Goal: Information Seeking & Learning: Learn about a topic

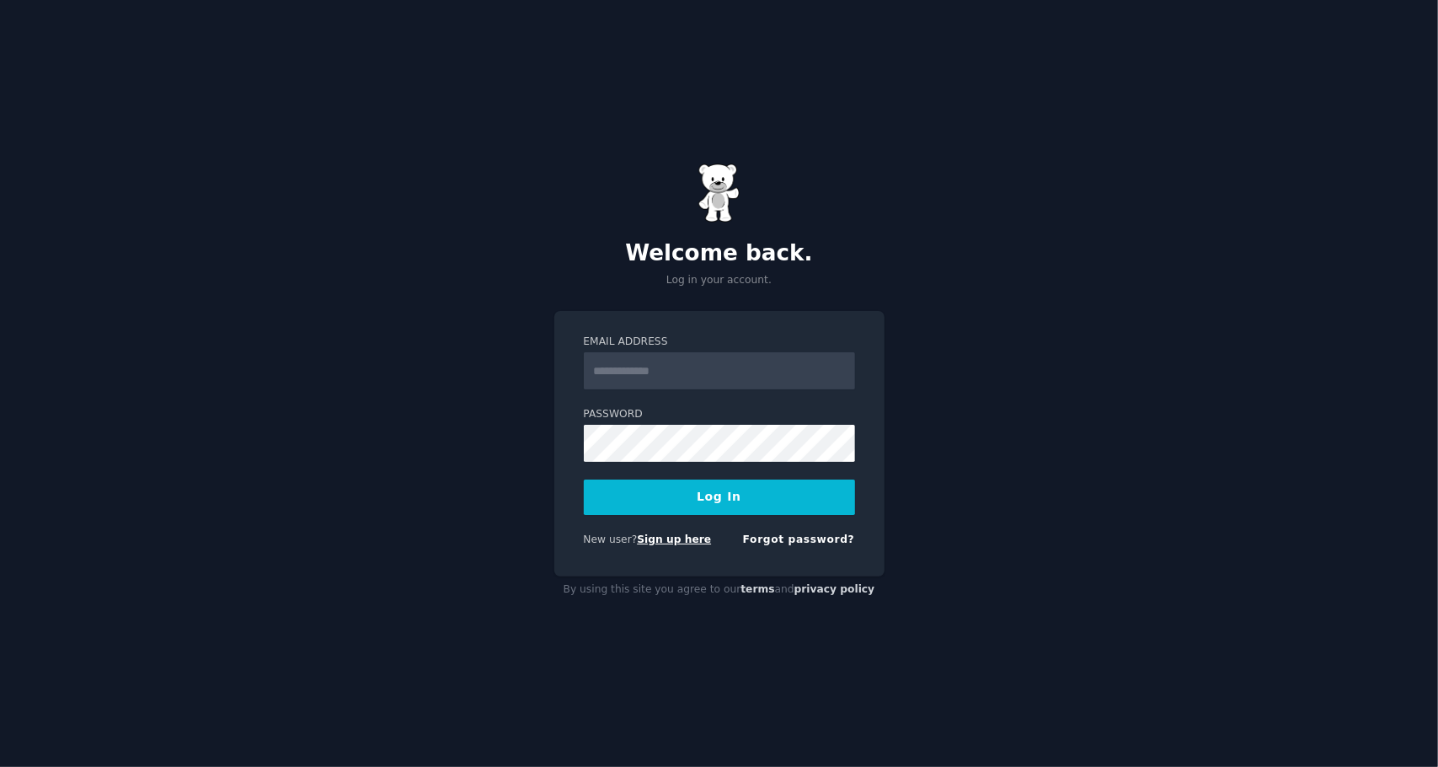
click at [672, 542] on link "Sign up here" at bounding box center [674, 539] width 74 height 12
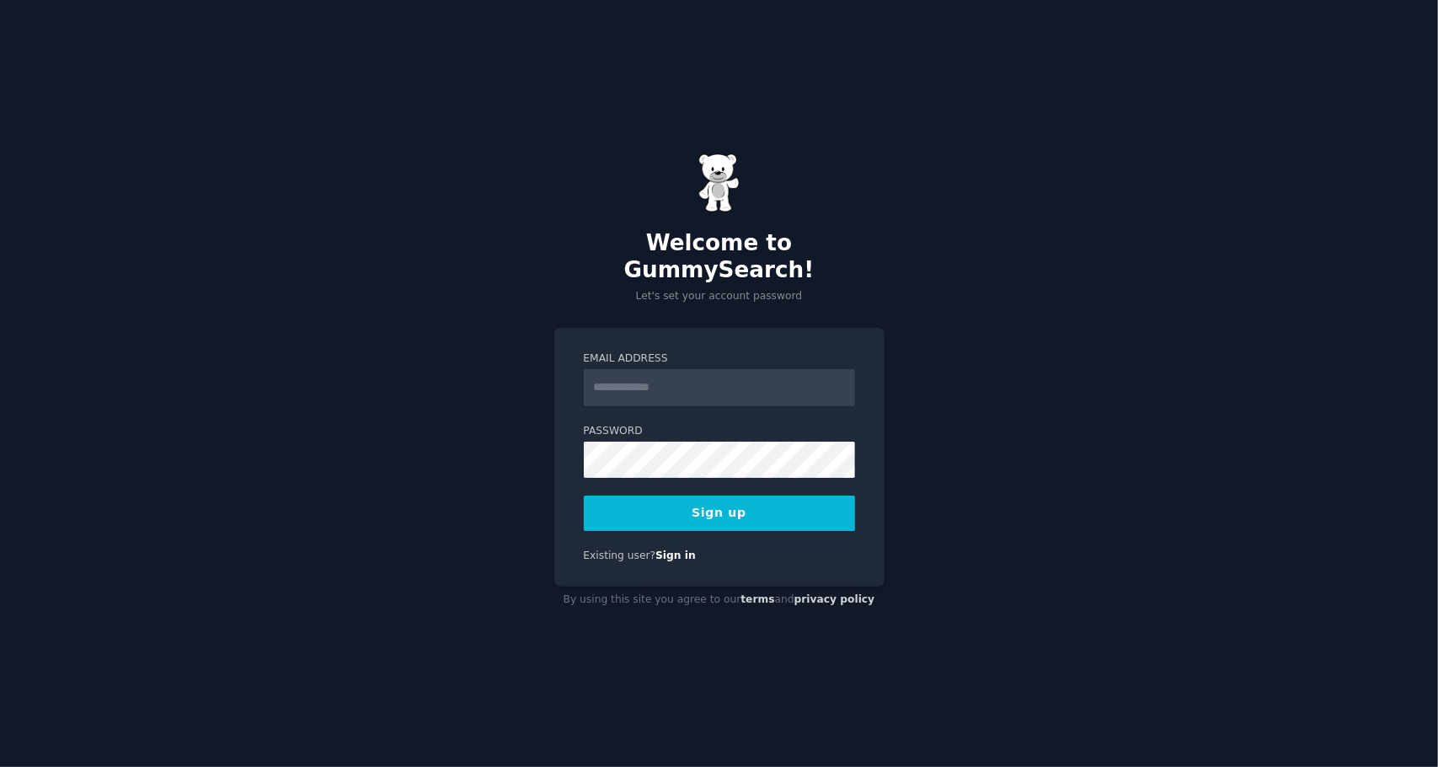
click at [802, 383] on input "Email Address" at bounding box center [719, 387] width 271 height 37
click at [689, 377] on input "Email Address" at bounding box center [719, 387] width 271 height 37
click at [717, 375] on input "Email Address" at bounding box center [719, 387] width 271 height 37
type input "**********"
click at [709, 508] on button "Sign up" at bounding box center [719, 512] width 271 height 35
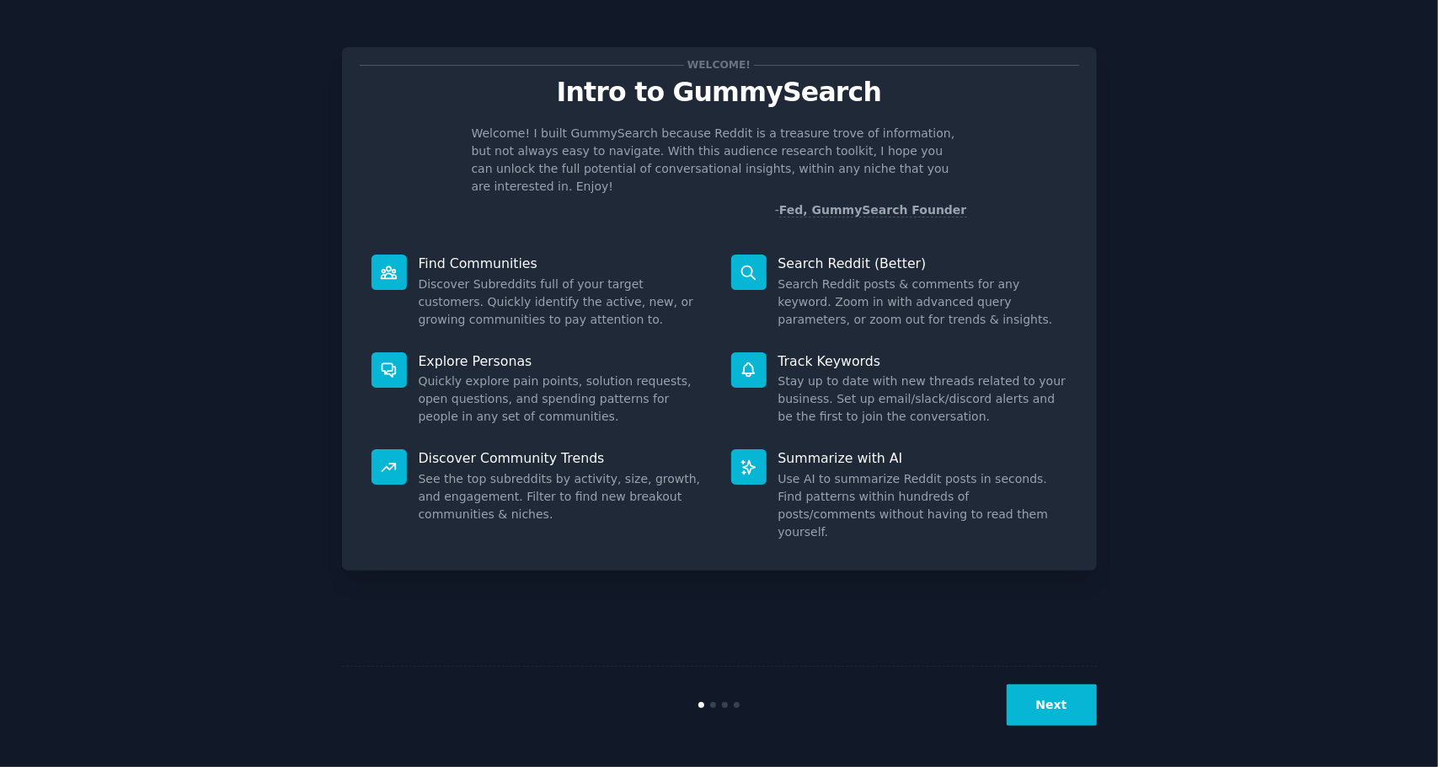
click at [1040, 690] on button "Next" at bounding box center [1052, 704] width 90 height 41
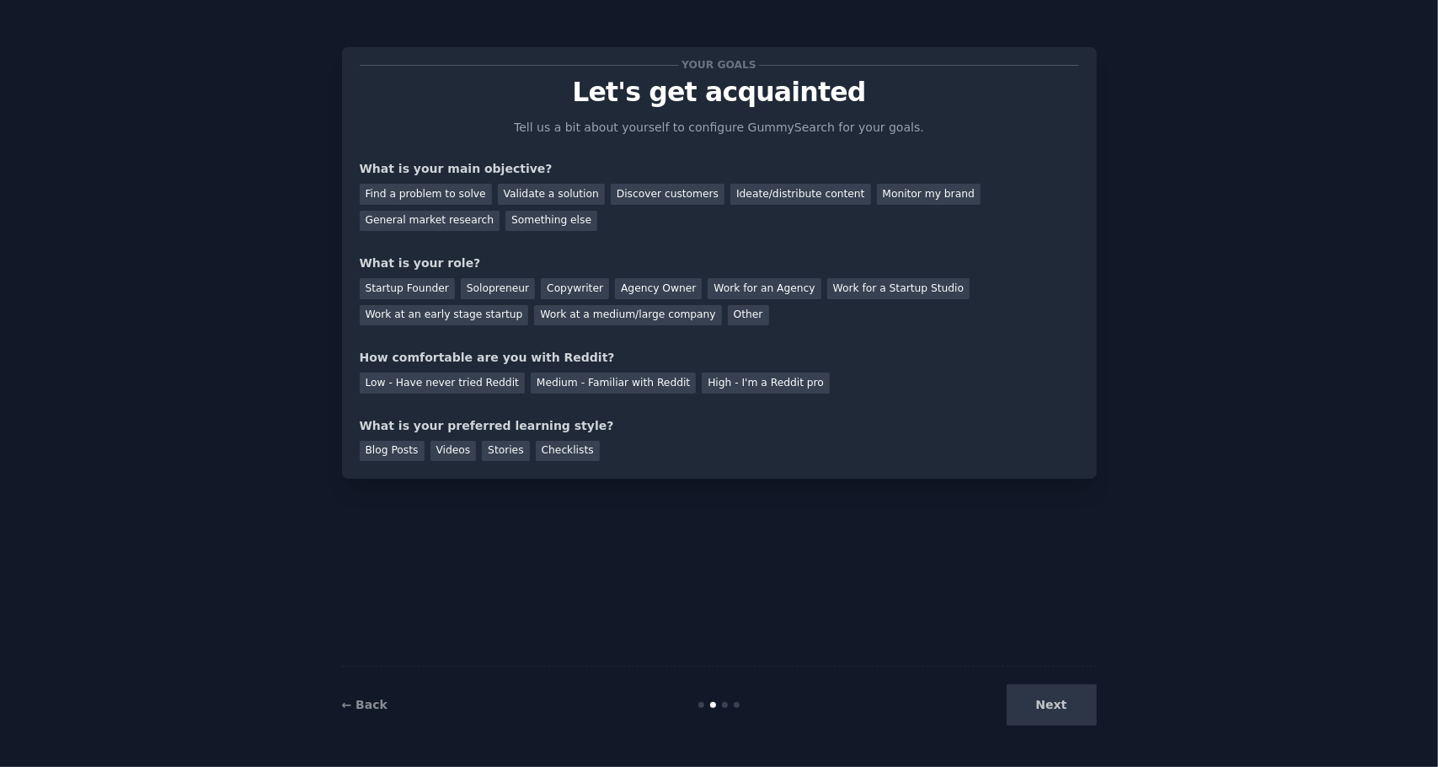
click at [1045, 702] on div "Next" at bounding box center [971, 704] width 252 height 41
drag, startPoint x: 1068, startPoint y: 714, endPoint x: 1058, endPoint y: 701, distance: 16.2
click at [1068, 715] on div "Next" at bounding box center [971, 704] width 252 height 41
drag, startPoint x: 993, startPoint y: 522, endPoint x: 746, endPoint y: 424, distance: 265.5
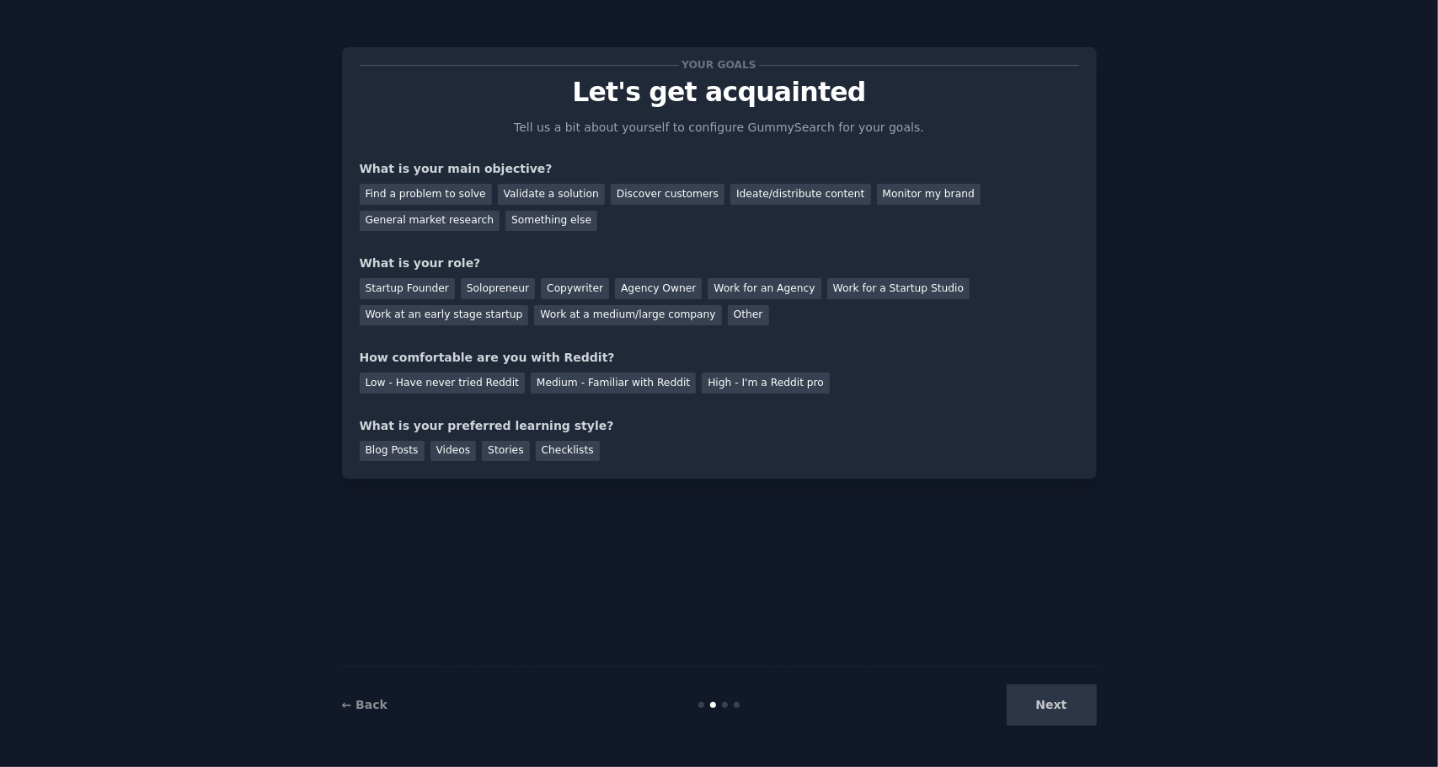
click at [993, 522] on div "Your goals Let's get acquainted Tell us a bit about yourself to configure Gummy…" at bounding box center [719, 384] width 755 height 720
click at [453, 197] on div "Find a problem to solve" at bounding box center [426, 194] width 132 height 21
click at [768, 205] on div "Find a problem to solve Validate a solution Discover customers Ideate/distribut…" at bounding box center [720, 204] width 720 height 53
click at [768, 201] on div "Ideate/distribute content" at bounding box center [801, 194] width 140 height 21
click at [877, 195] on div "Monitor my brand" at bounding box center [929, 194] width 104 height 21
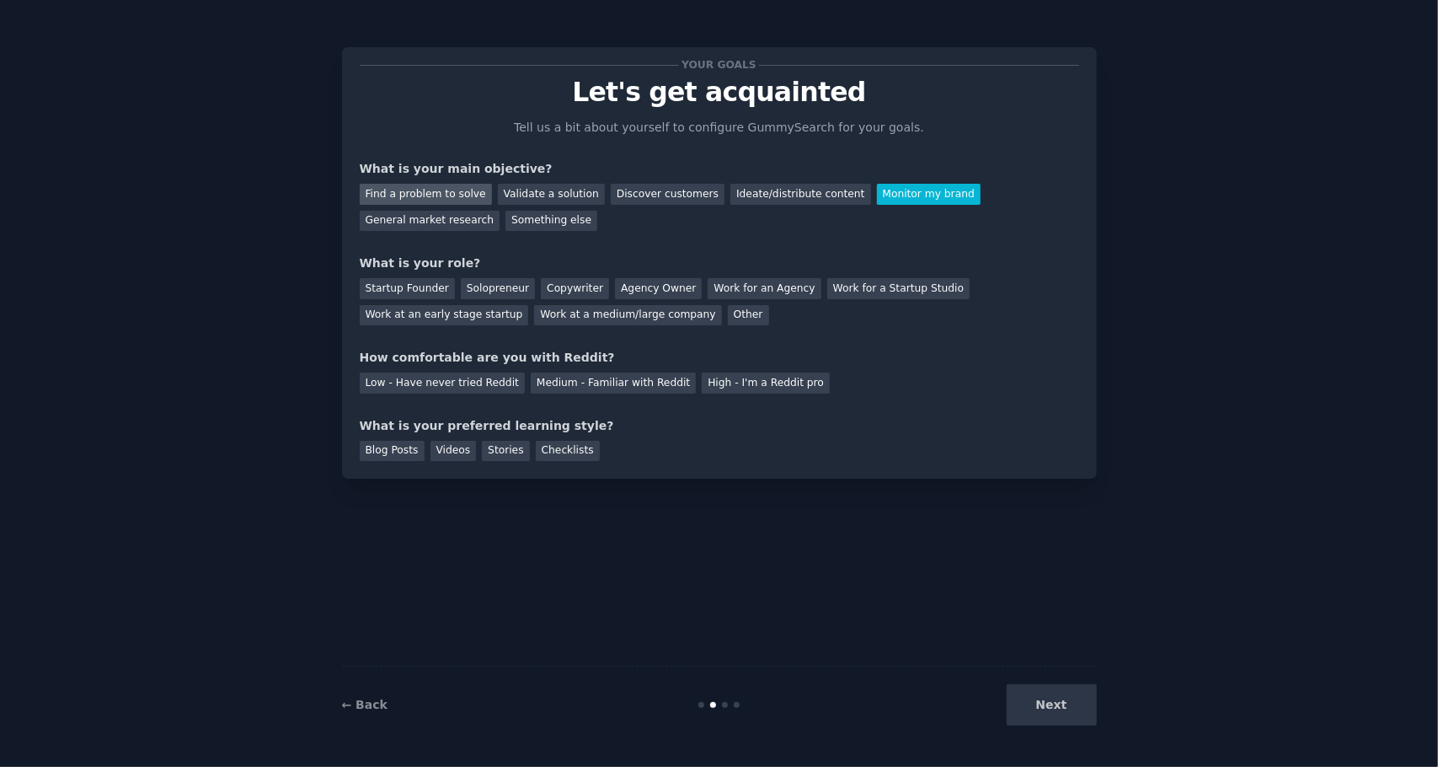
click at [447, 196] on div "Find a problem to solve" at bounding box center [426, 194] width 132 height 21
click at [728, 318] on div "Other" at bounding box center [748, 315] width 41 height 21
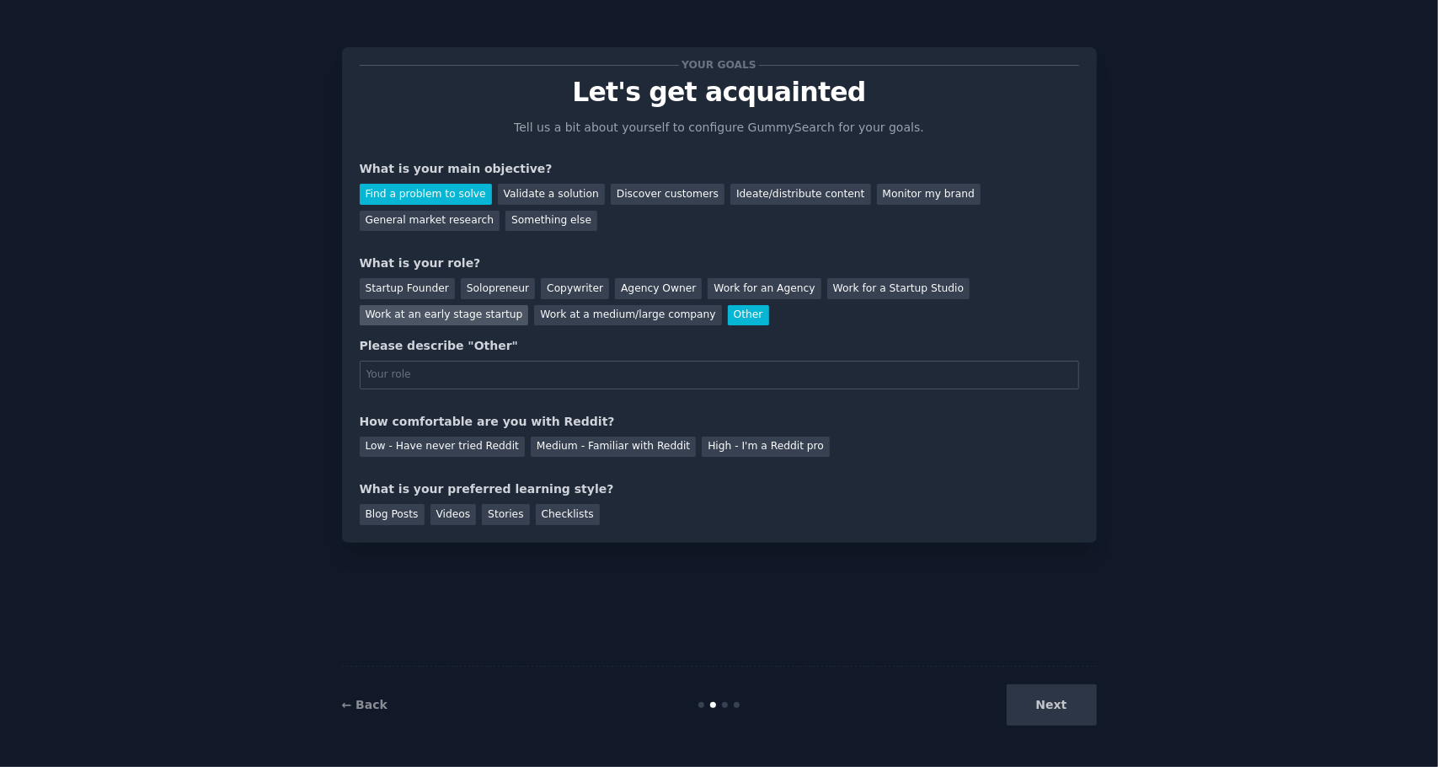
click at [529, 305] on div "Work at an early stage startup" at bounding box center [444, 315] width 169 height 21
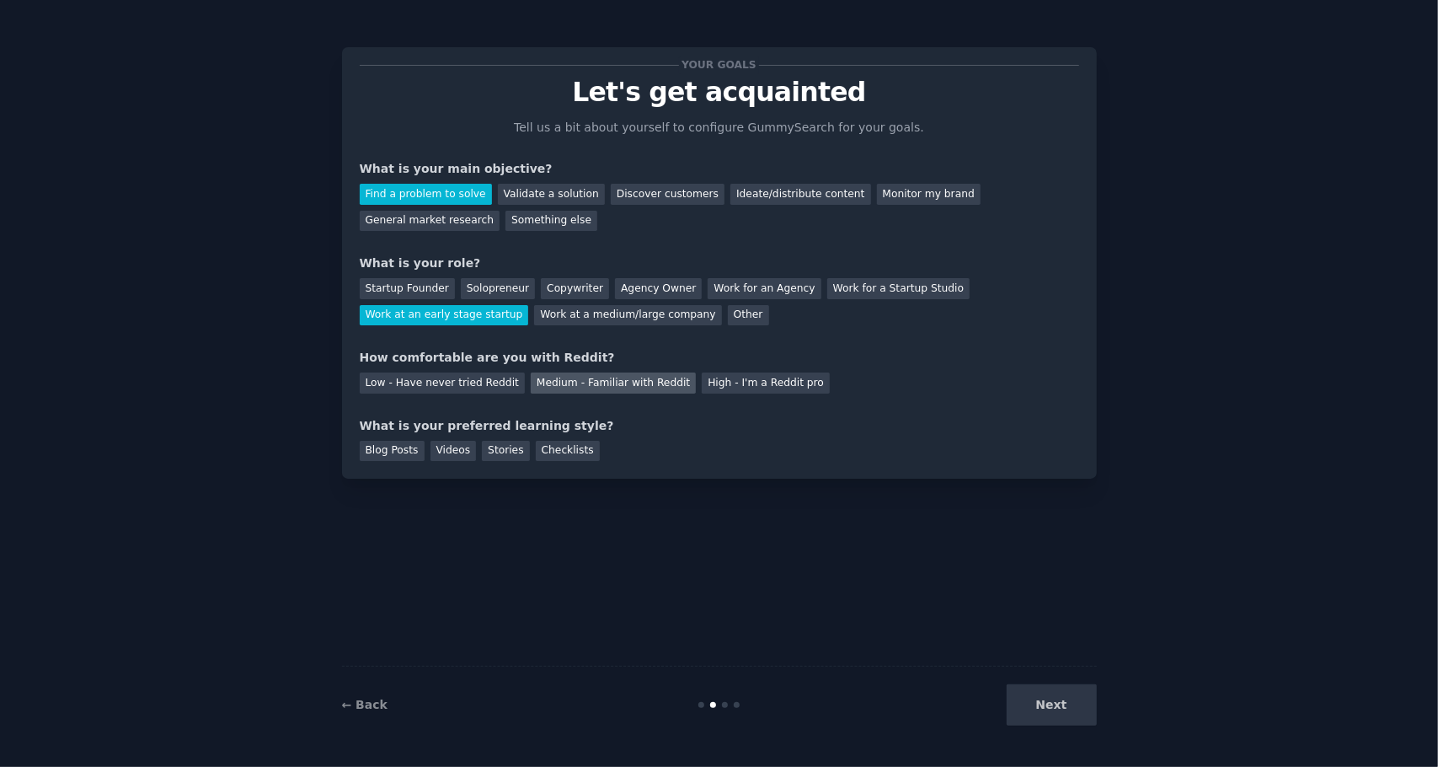
click at [541, 388] on div "Medium - Familiar with Reddit" at bounding box center [613, 382] width 165 height 21
click at [455, 458] on div "Videos" at bounding box center [454, 451] width 46 height 21
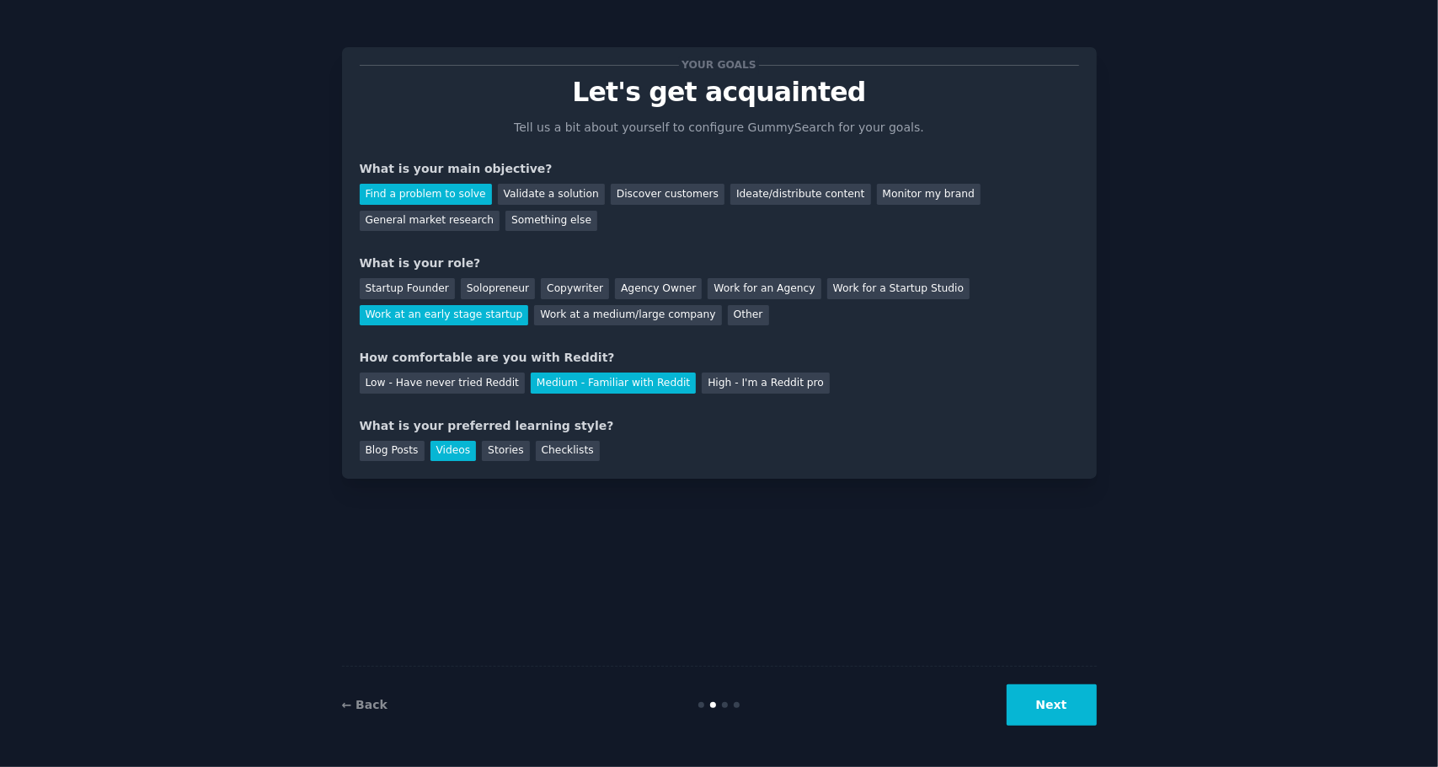
click at [1085, 722] on button "Next" at bounding box center [1052, 704] width 90 height 41
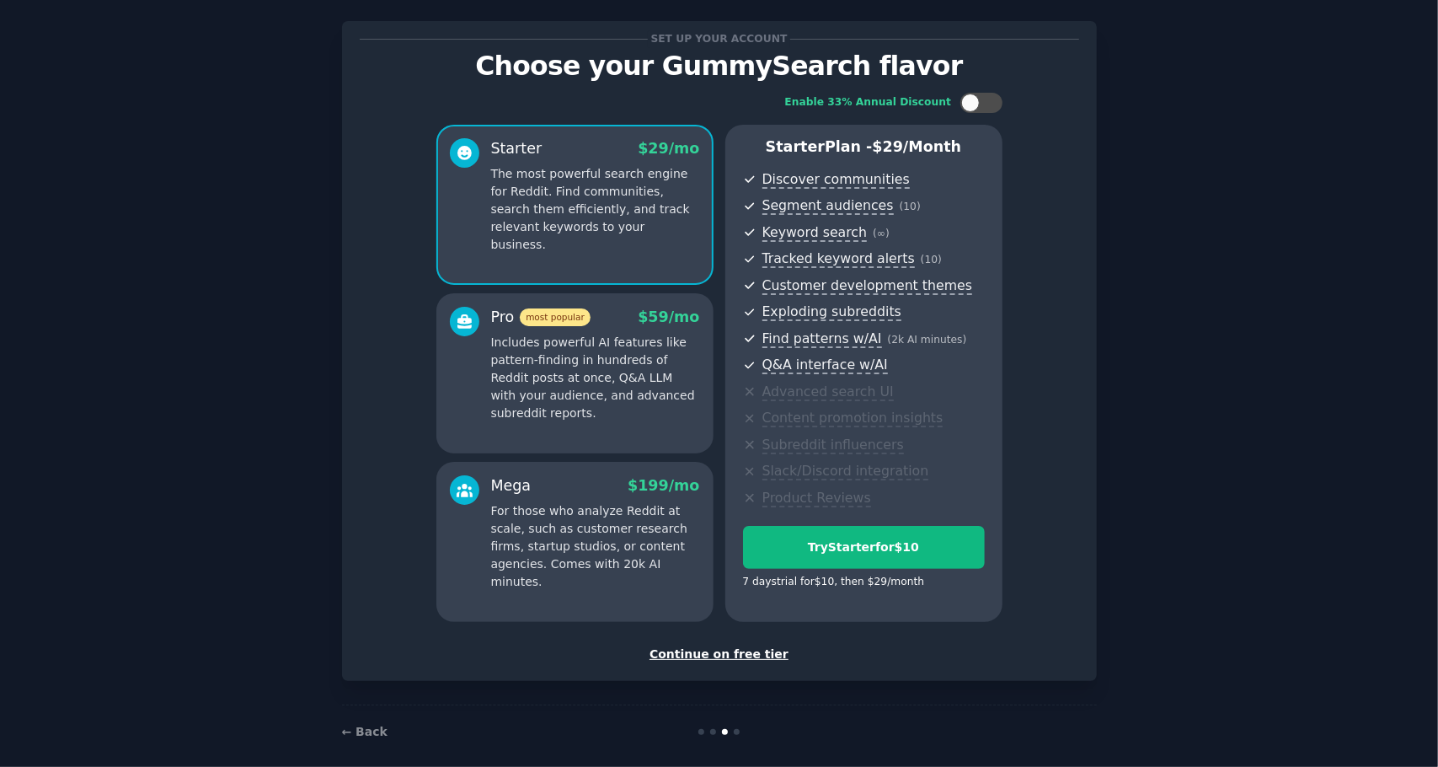
scroll to position [40, 0]
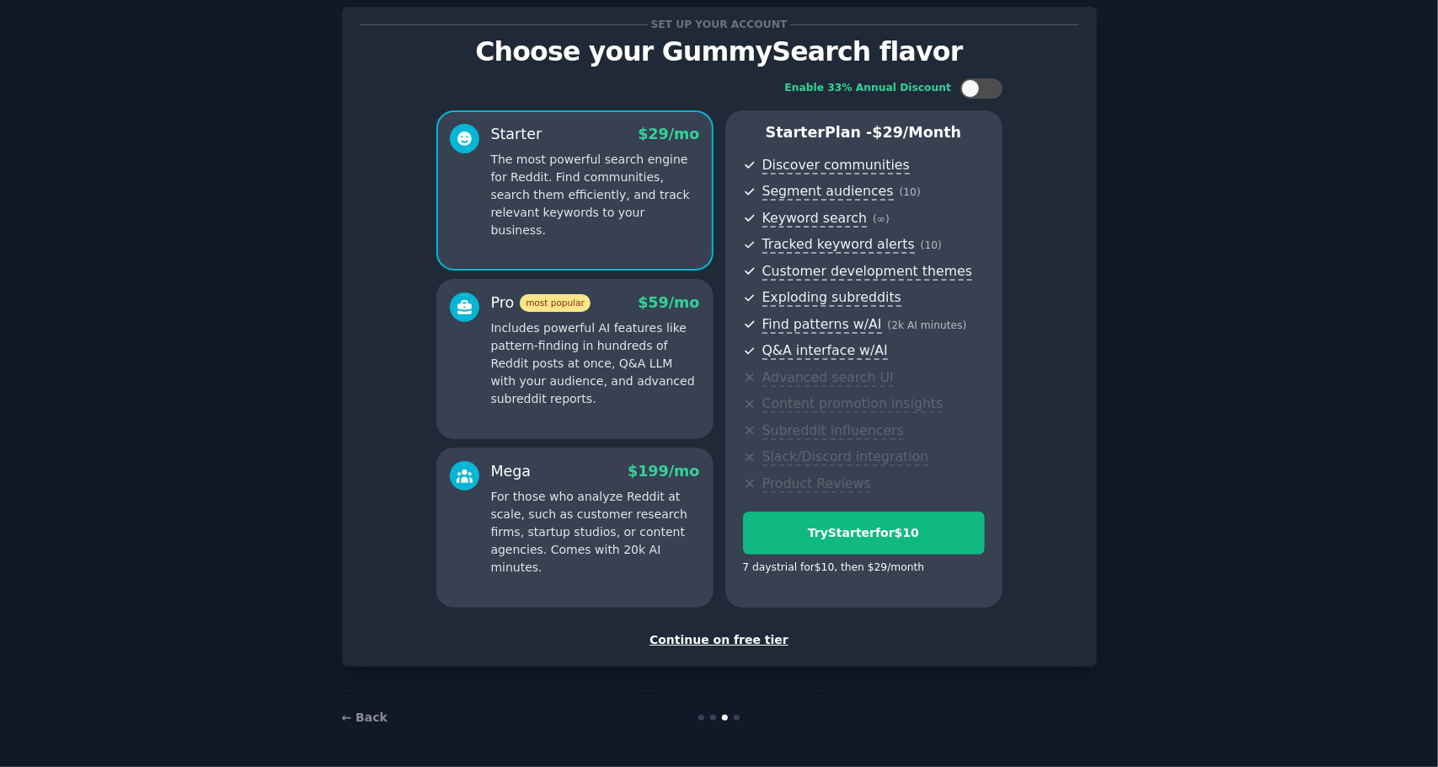
click at [733, 640] on div "Continue on free tier" at bounding box center [720, 640] width 720 height 18
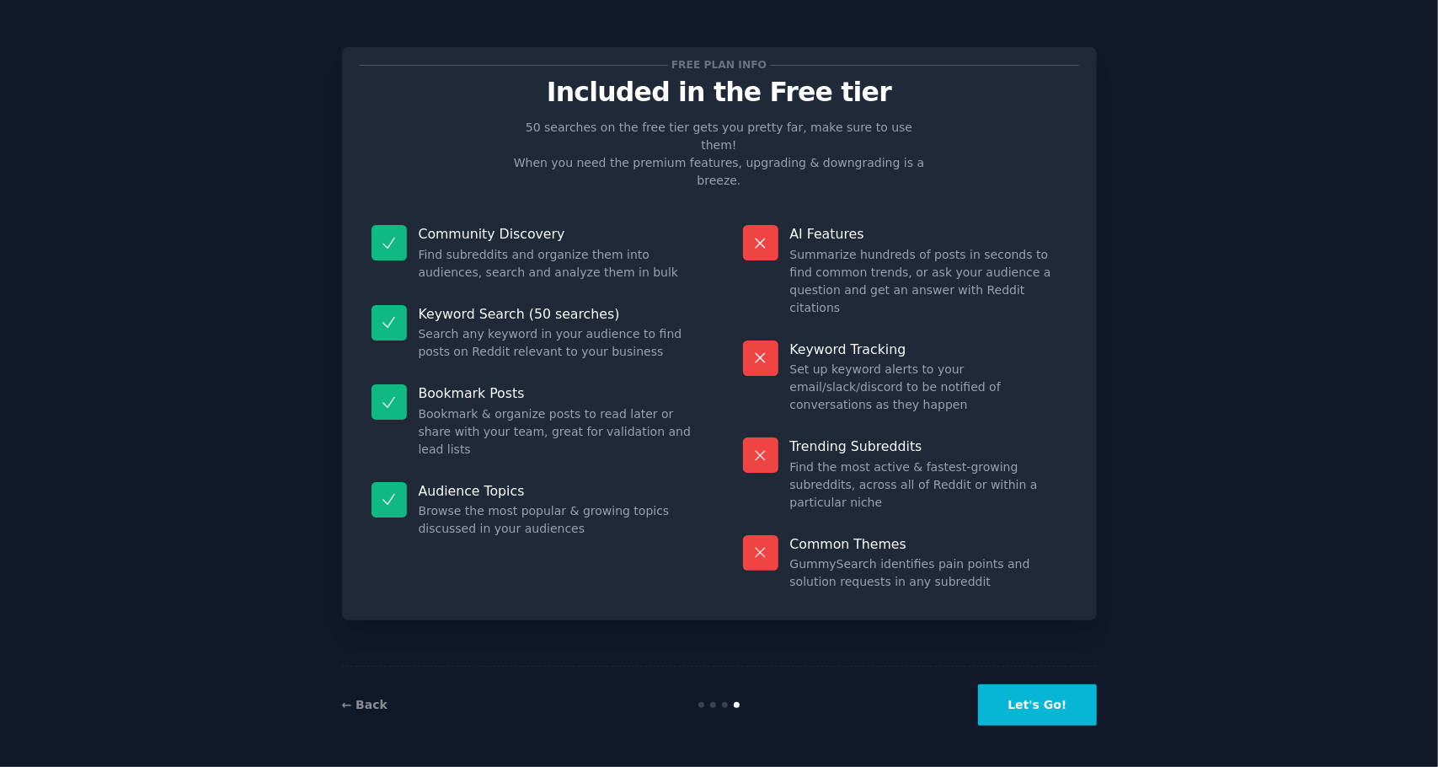
click at [1044, 707] on button "Let's Go!" at bounding box center [1037, 704] width 118 height 41
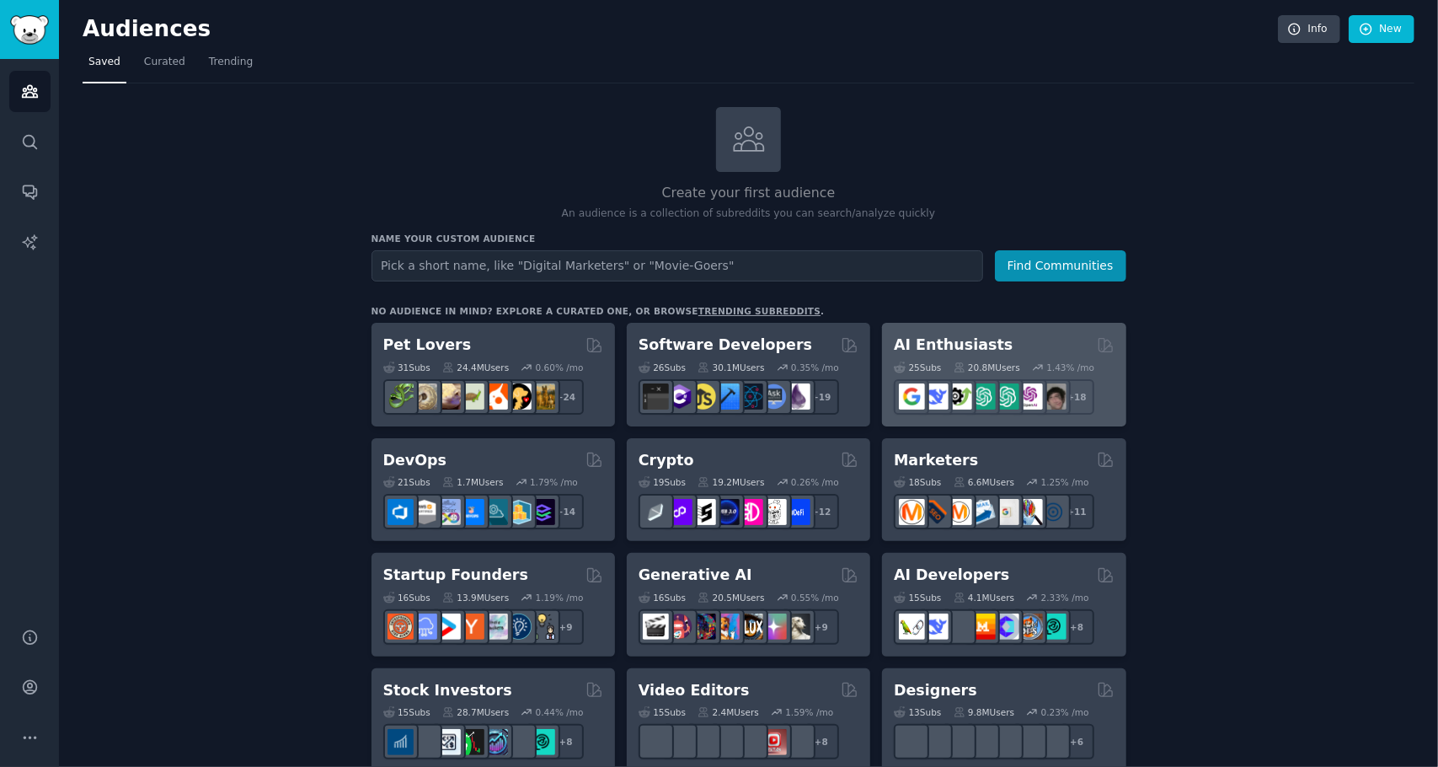
click at [1033, 356] on div "25 Sub s 20.8M Users 1.43 % /mo r/cursor, r/Bard, r/perplexity_ai, r/aipromptpr…" at bounding box center [1004, 385] width 220 height 59
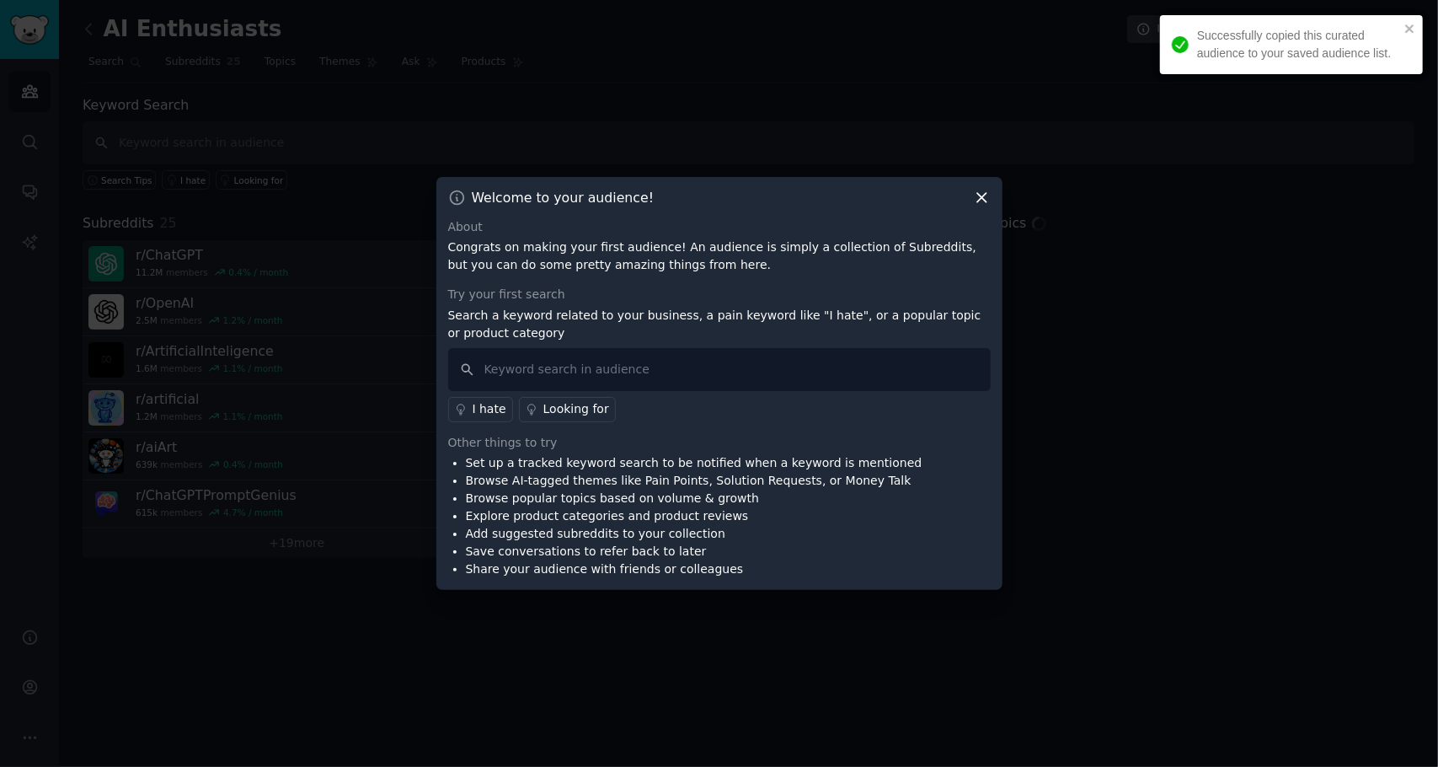
click at [989, 201] on icon at bounding box center [982, 198] width 18 height 18
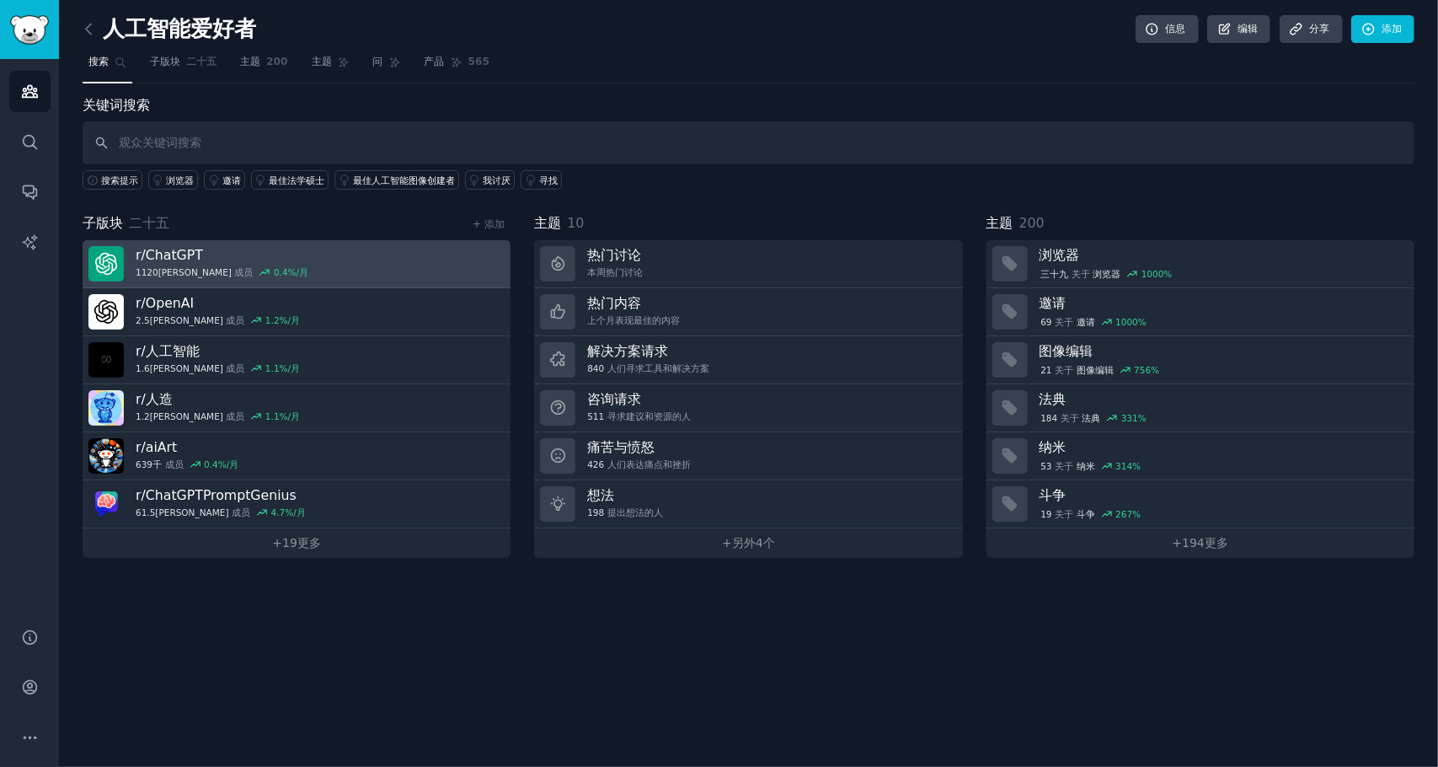
click at [357, 254] on link "r/ ChatGPT 1120万 成员 0.4 %/月" at bounding box center [297, 264] width 428 height 48
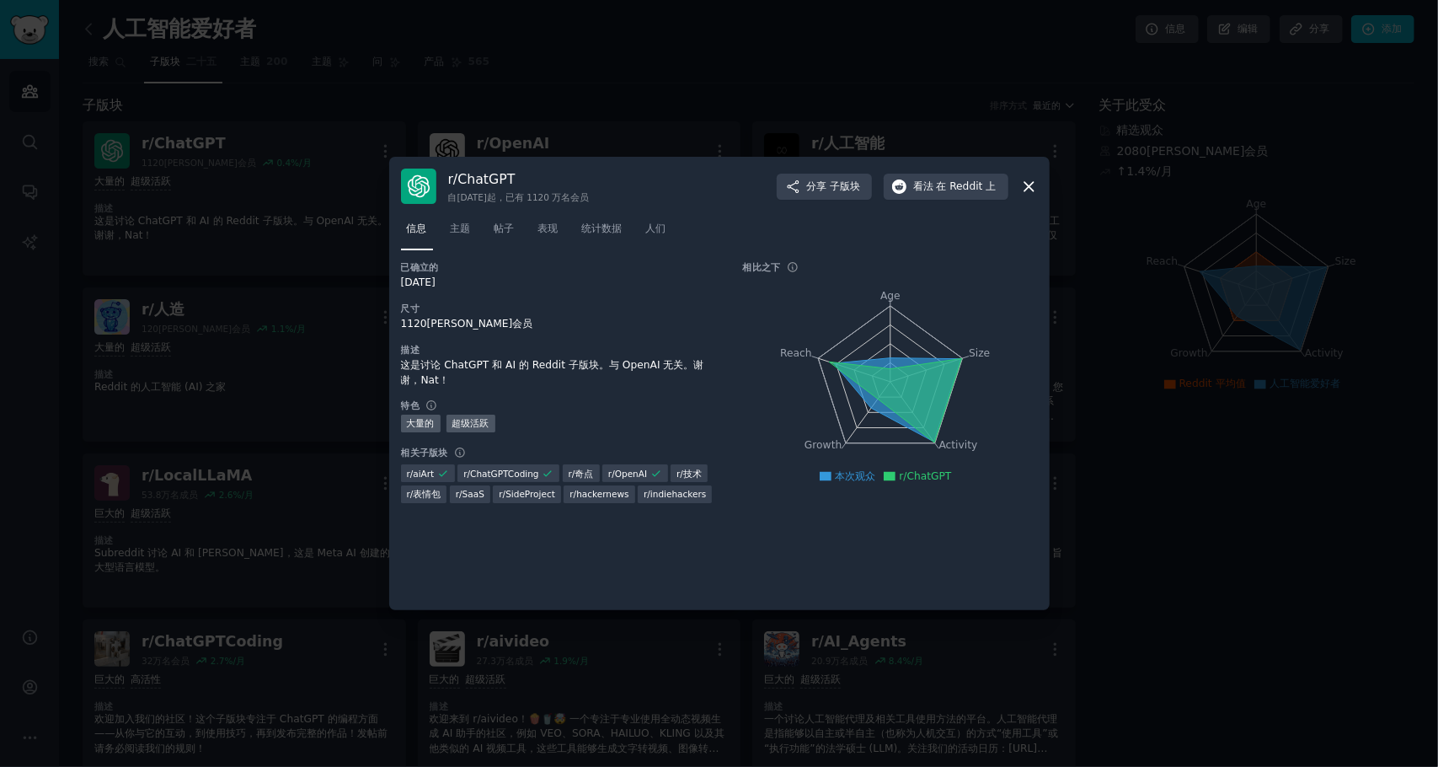
click at [1034, 186] on icon at bounding box center [1029, 187] width 18 height 18
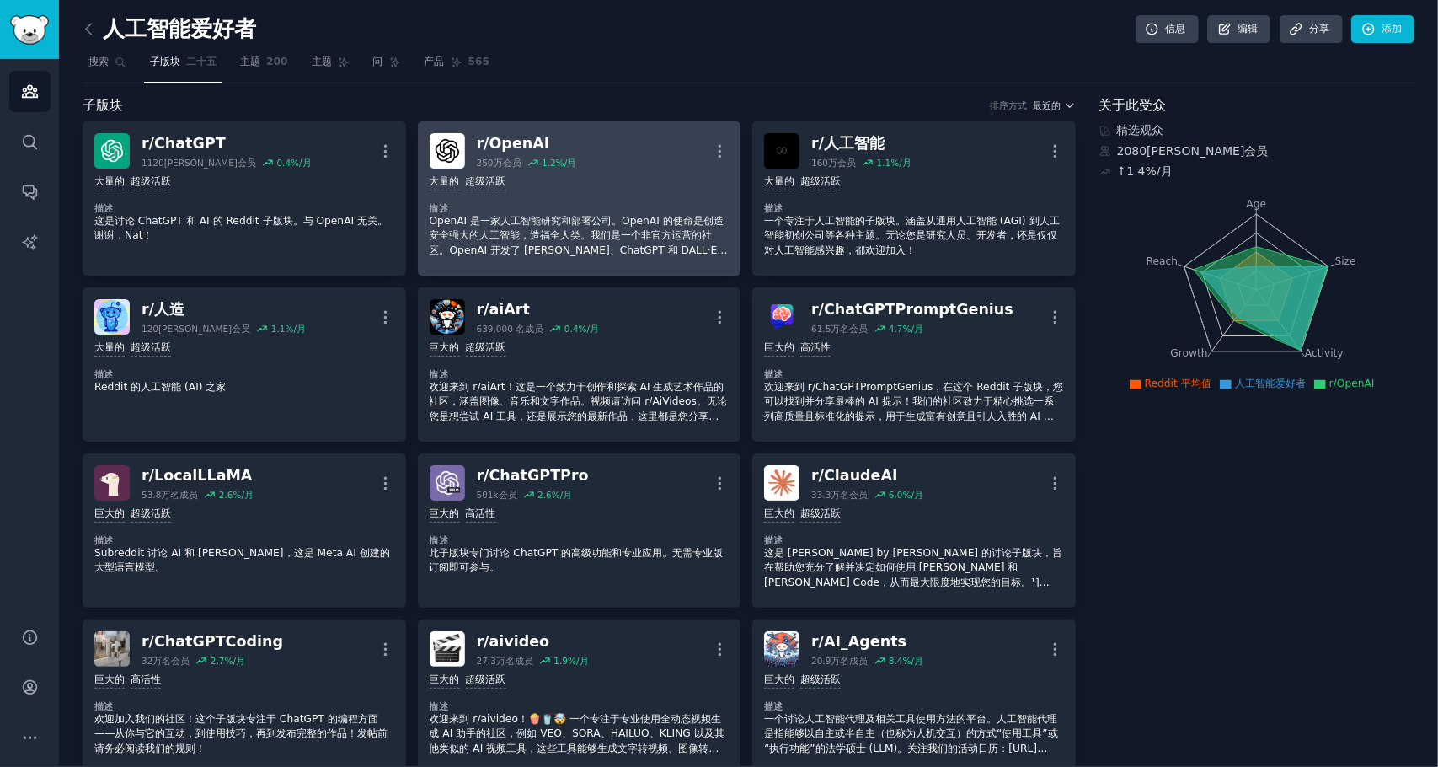
click at [656, 208] on dt "描述" at bounding box center [580, 208] width 300 height 12
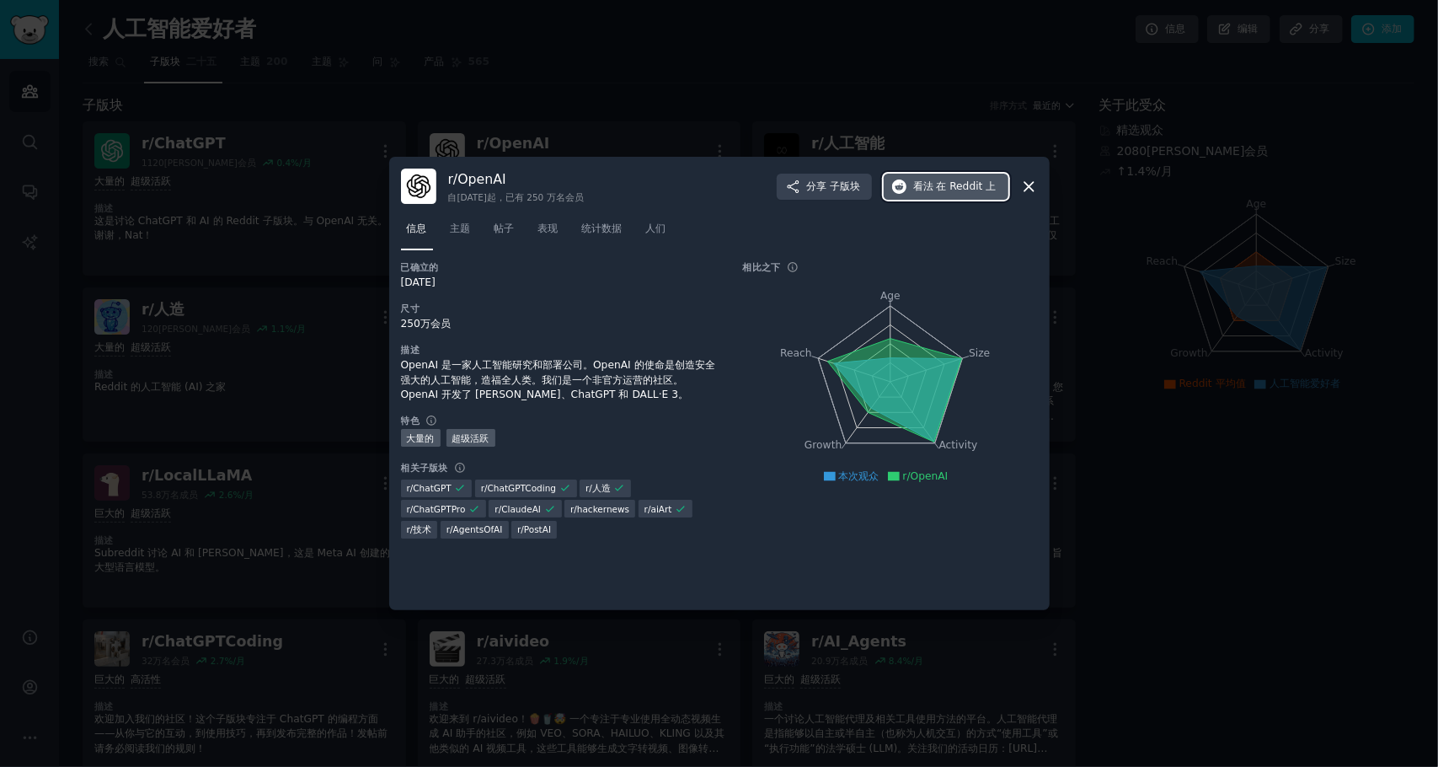
click at [935, 195] on button "看法 在 Reddit 上" at bounding box center [946, 187] width 125 height 27
click at [1013, 181] on div "r/ OpenAI 自[DATE]起， 已有 250 万名 会员 分享 子版块 看法 在 Reddit 上" at bounding box center [719, 186] width 637 height 35
click at [1013, 185] on div "r/ OpenAI 自[DATE]起， 已有 250 万名 会员 分享 子版块 看法 在 Reddit 上" at bounding box center [719, 186] width 637 height 35
click at [1025, 188] on icon at bounding box center [1029, 187] width 18 height 18
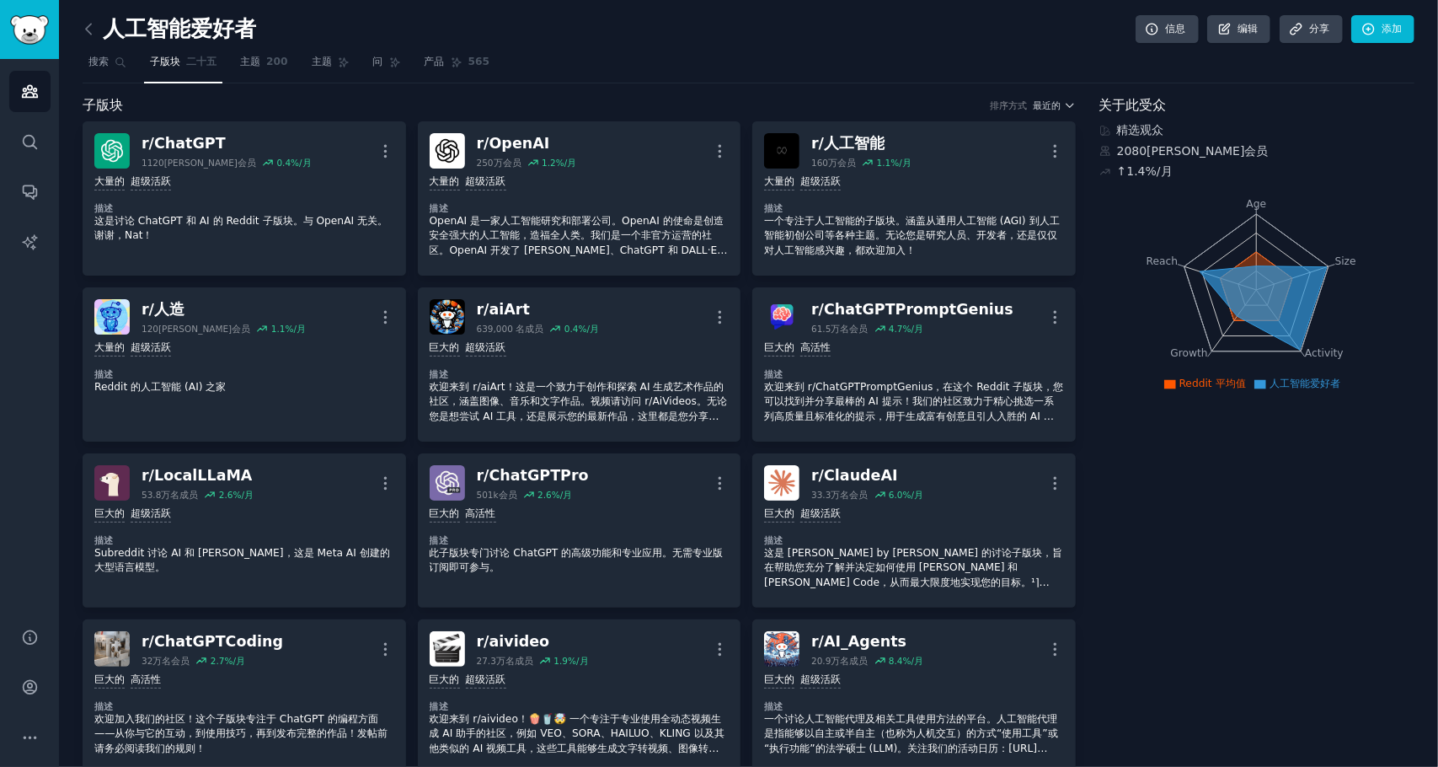
click at [26, 88] on icon "侧边栏" at bounding box center [29, 92] width 15 height 12
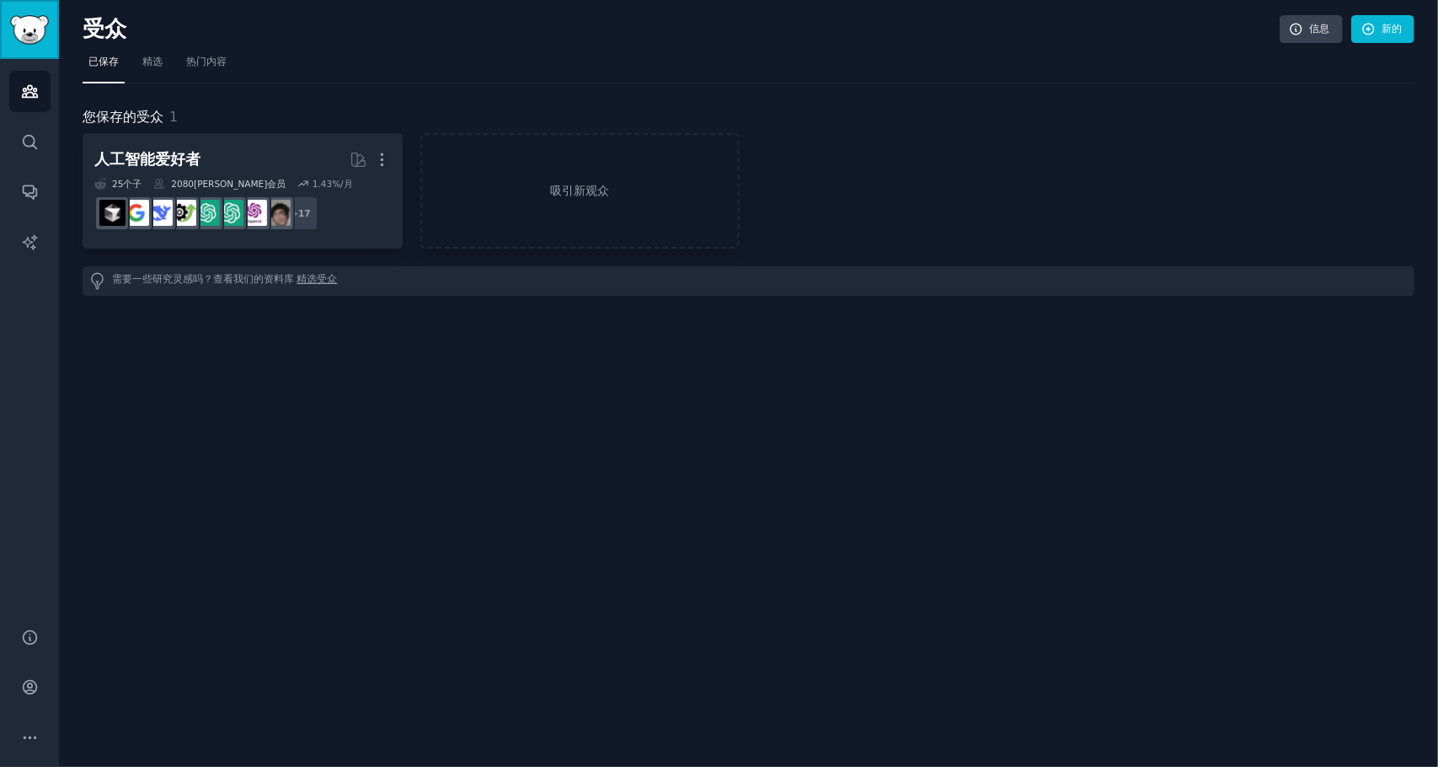
click at [23, 33] on img "侧边栏" at bounding box center [29, 29] width 39 height 29
click at [40, 201] on link "对话" at bounding box center [29, 191] width 41 height 41
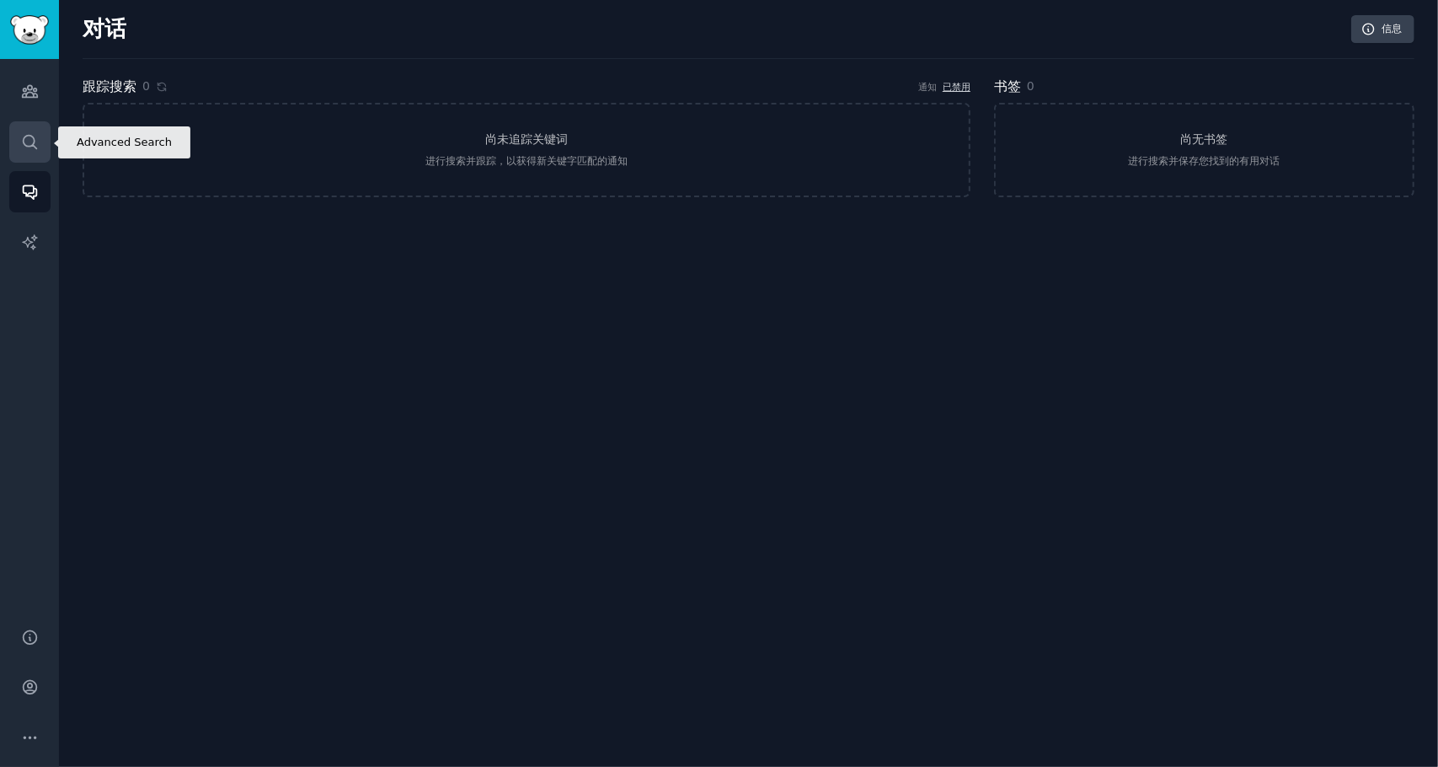
click at [35, 130] on link "搜索" at bounding box center [29, 141] width 41 height 41
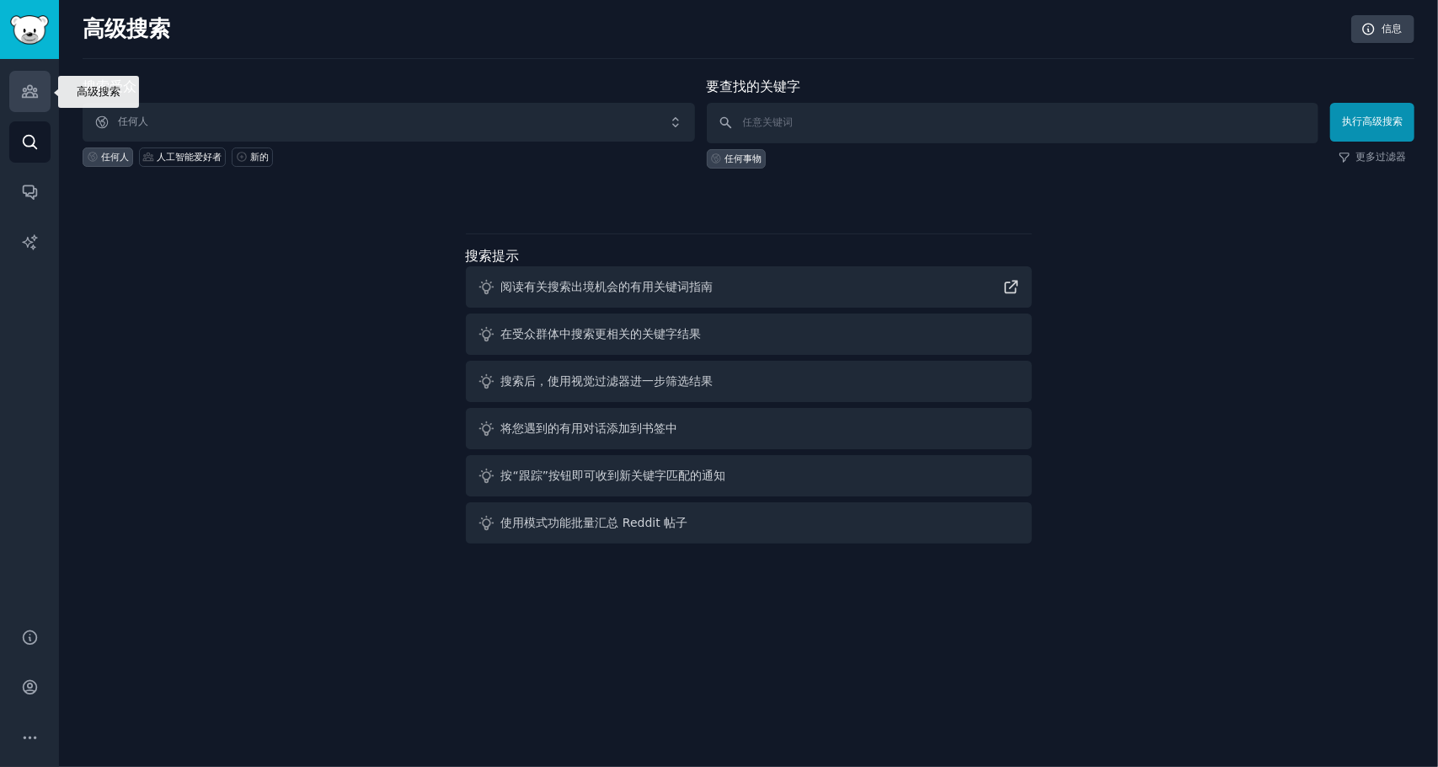
click at [29, 86] on icon "侧边栏" at bounding box center [29, 92] width 15 height 12
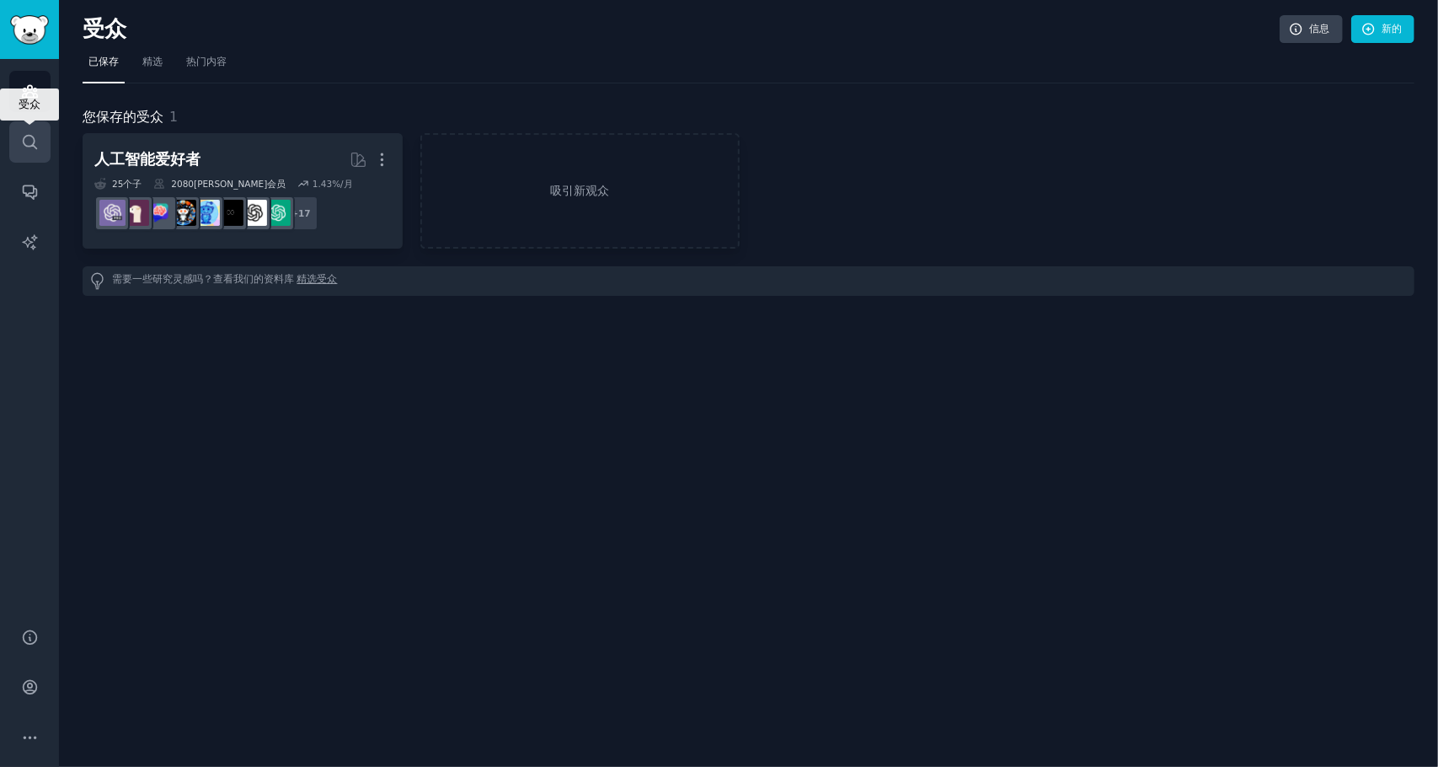
click at [21, 133] on icon "侧边栏" at bounding box center [30, 142] width 18 height 18
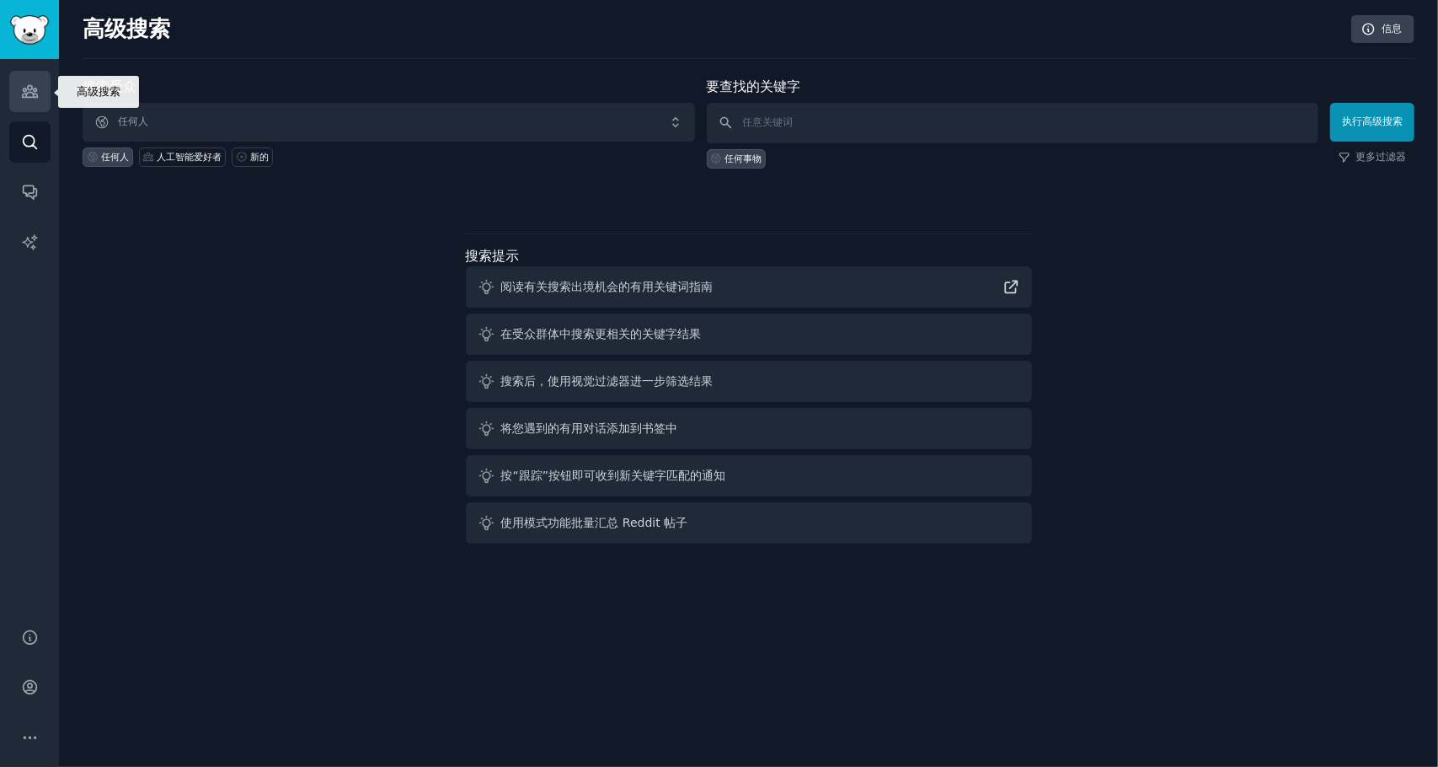
click at [26, 95] on icon "侧边栏" at bounding box center [29, 92] width 15 height 12
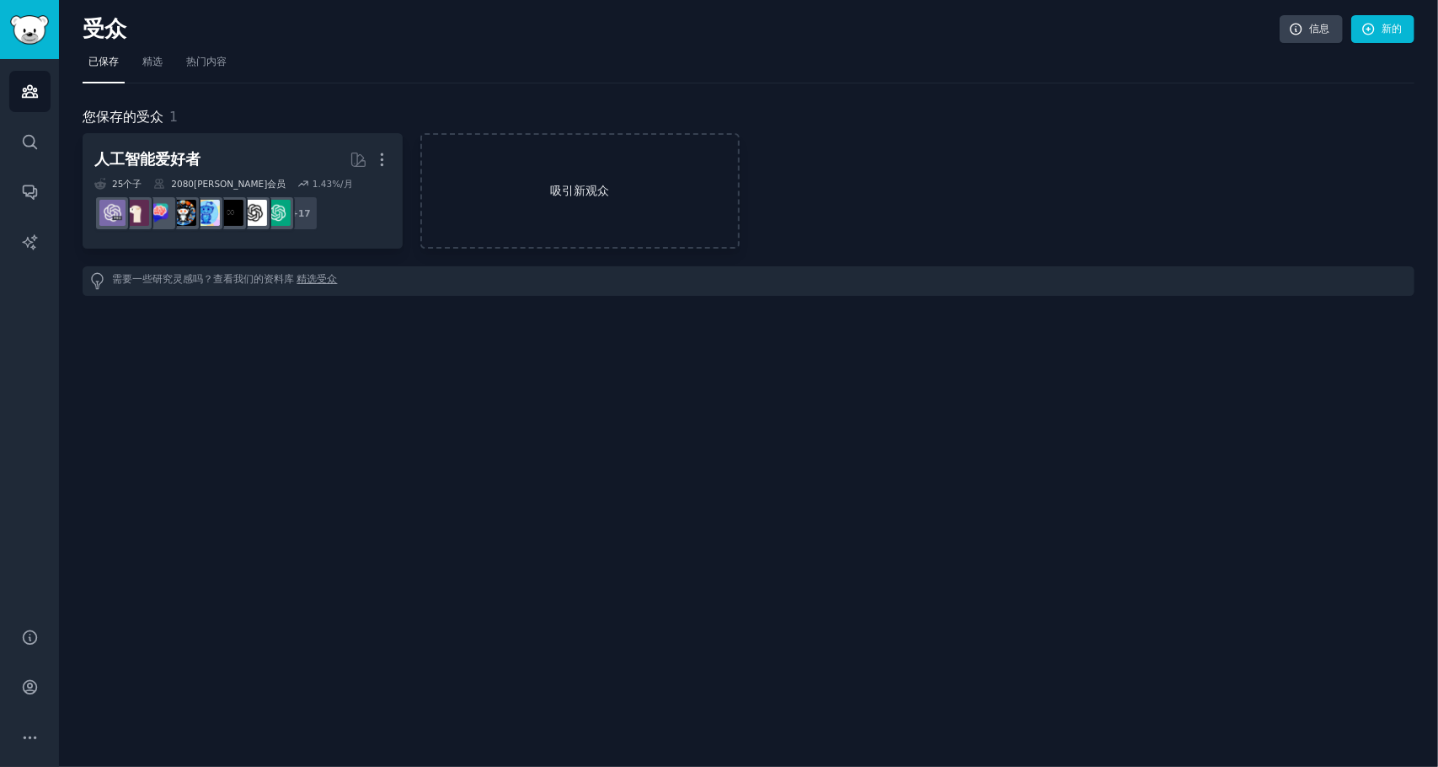
click at [547, 195] on font "吸引新观众" at bounding box center [580, 191] width 317 height 18
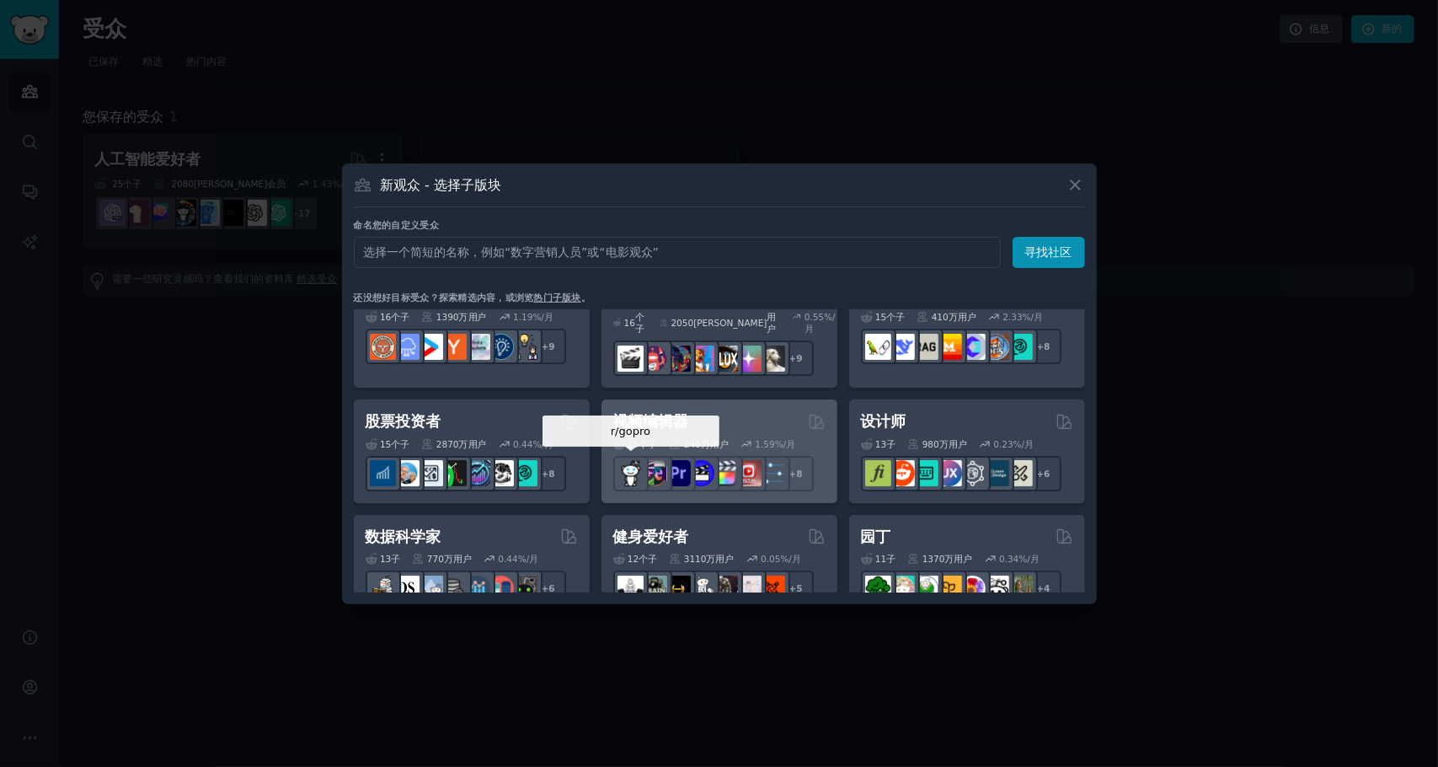
scroll to position [253, 0]
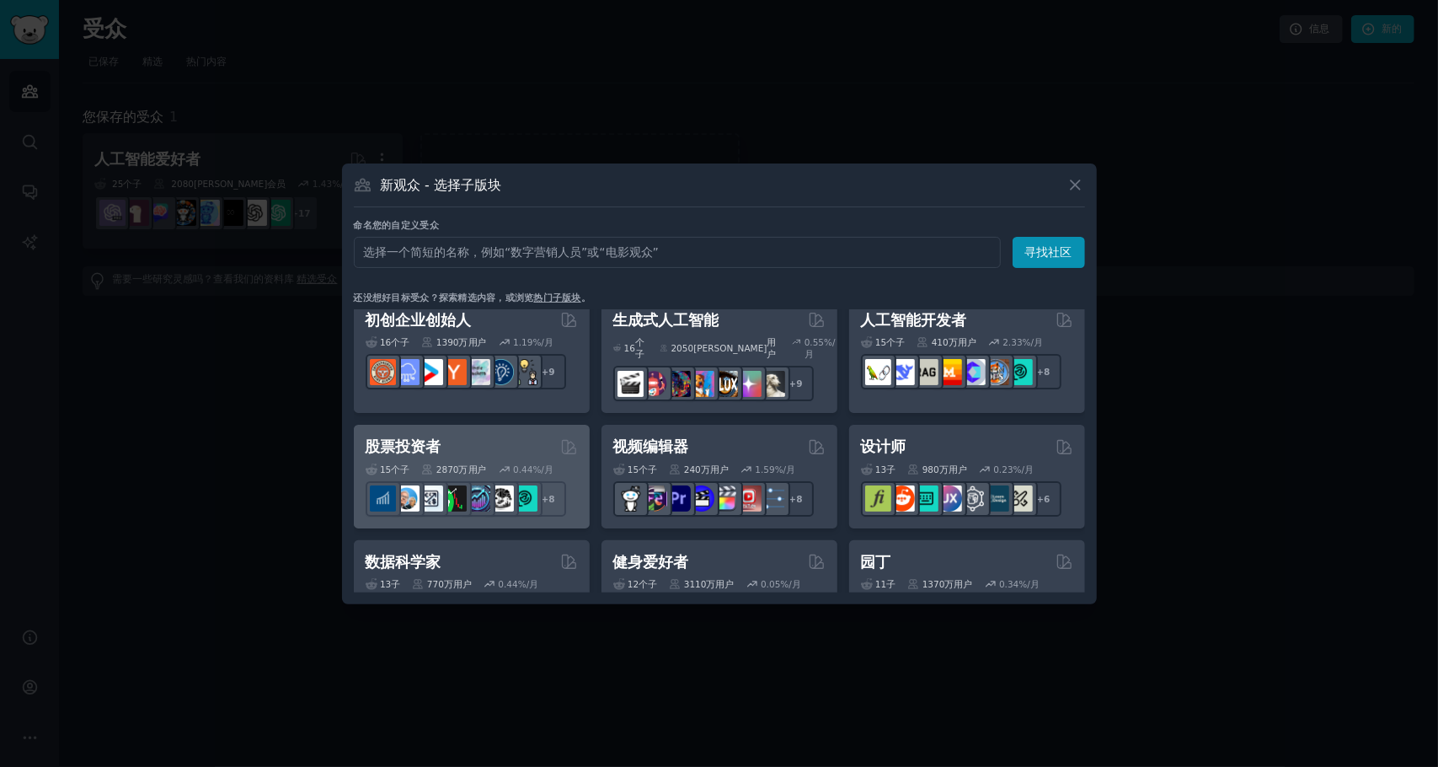
click at [533, 464] on font "%/月" at bounding box center [543, 469] width 21 height 10
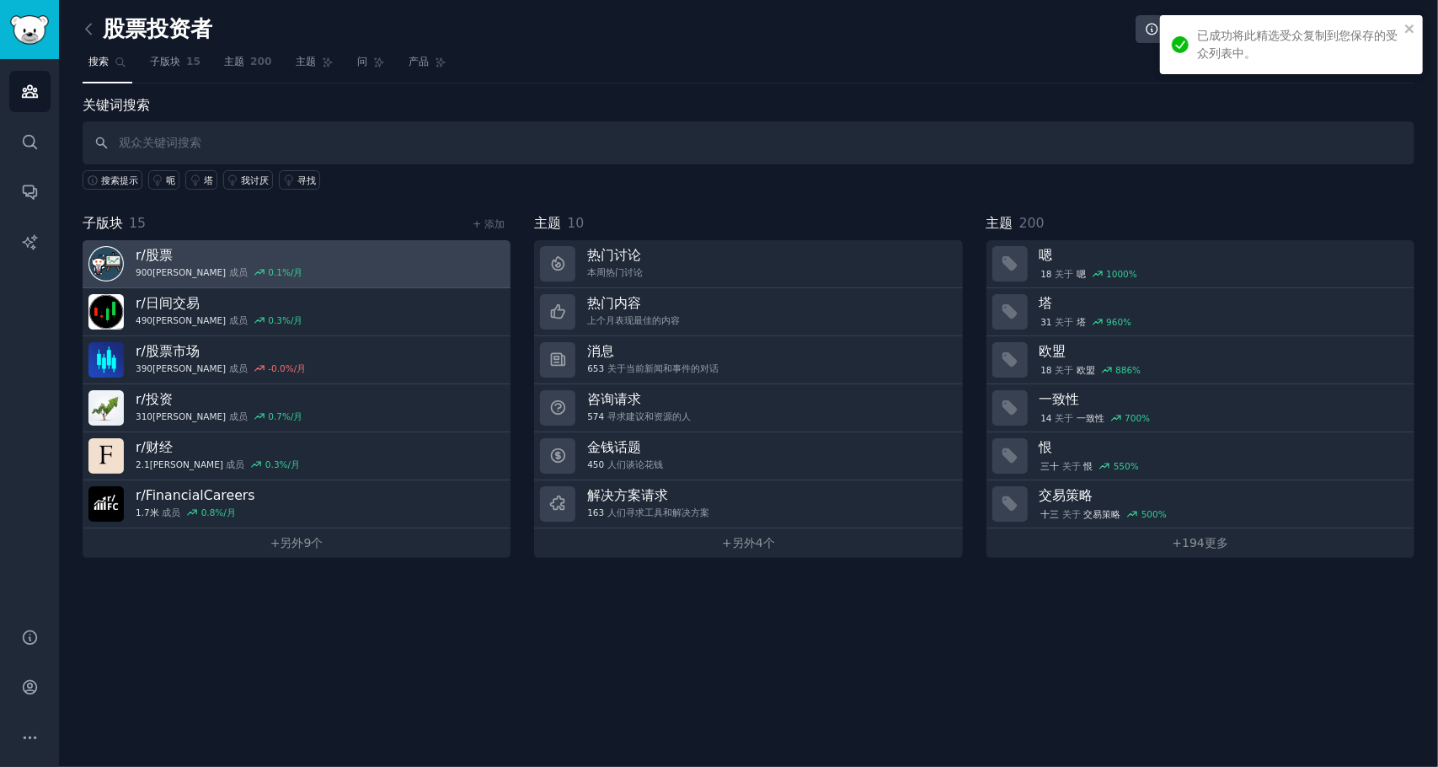
click at [343, 284] on link "r/ 股票 900万 成员 0.1 %/月" at bounding box center [297, 264] width 428 height 48
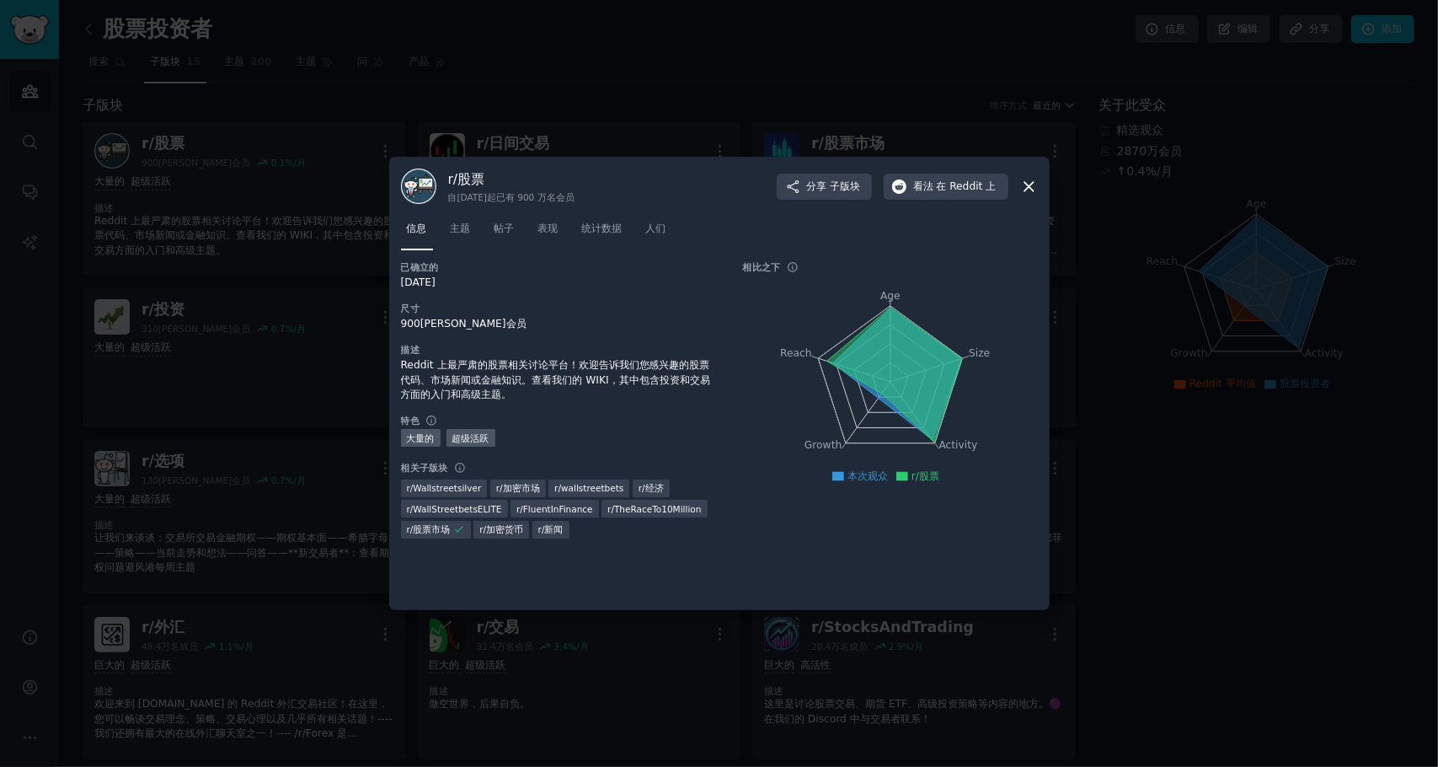
drag, startPoint x: 1158, startPoint y: 549, endPoint x: 1149, endPoint y: 546, distance: 8.8
click at [1158, 549] on div at bounding box center [719, 383] width 1438 height 767
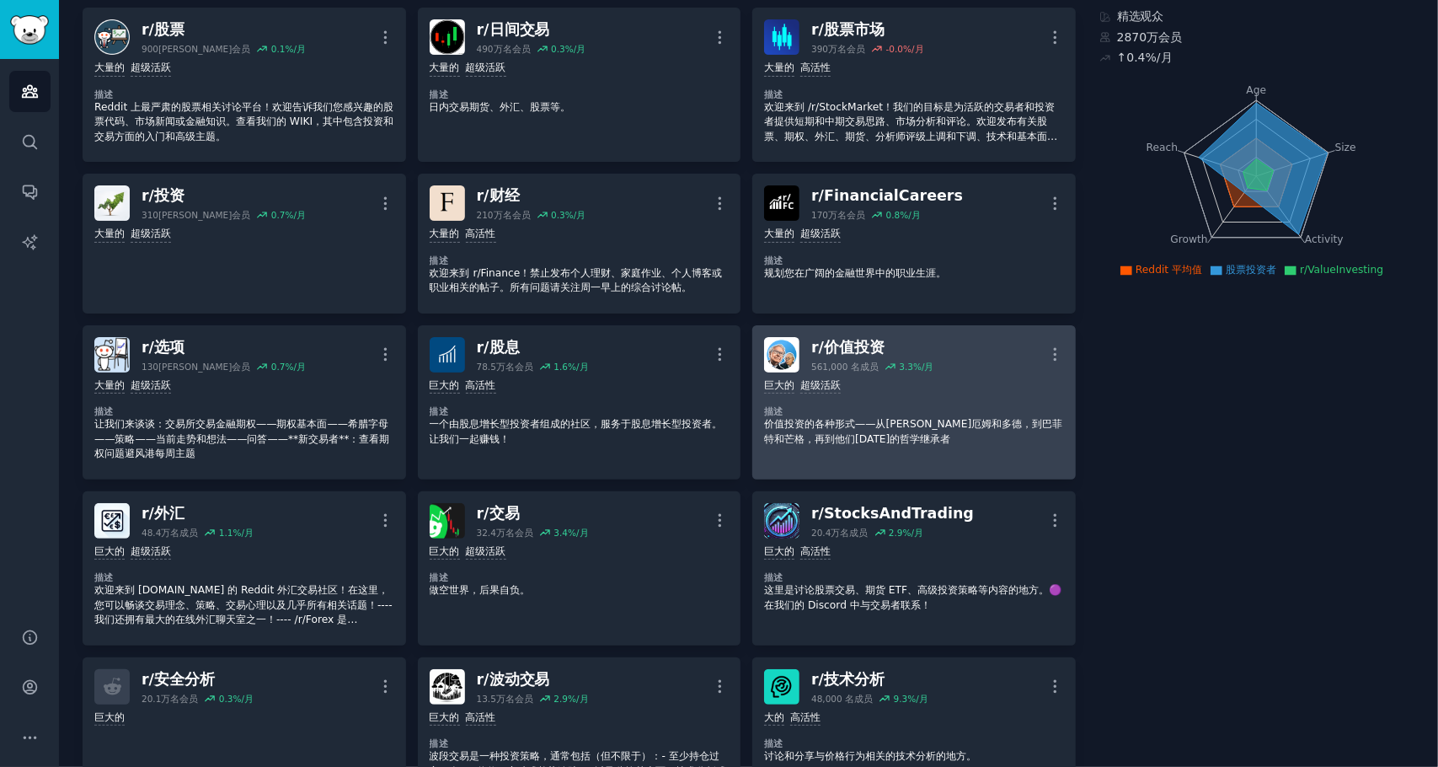
scroll to position [506, 0]
